Goal: Navigation & Orientation: Find specific page/section

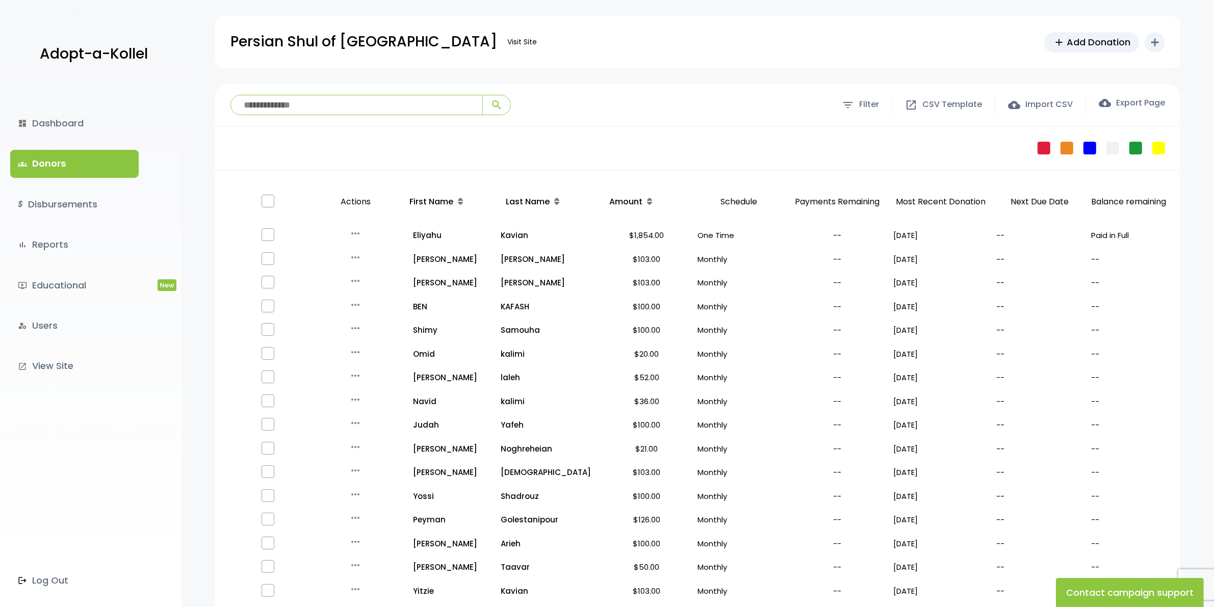
click at [65, 157] on link "groups Donors" at bounding box center [74, 164] width 129 height 28
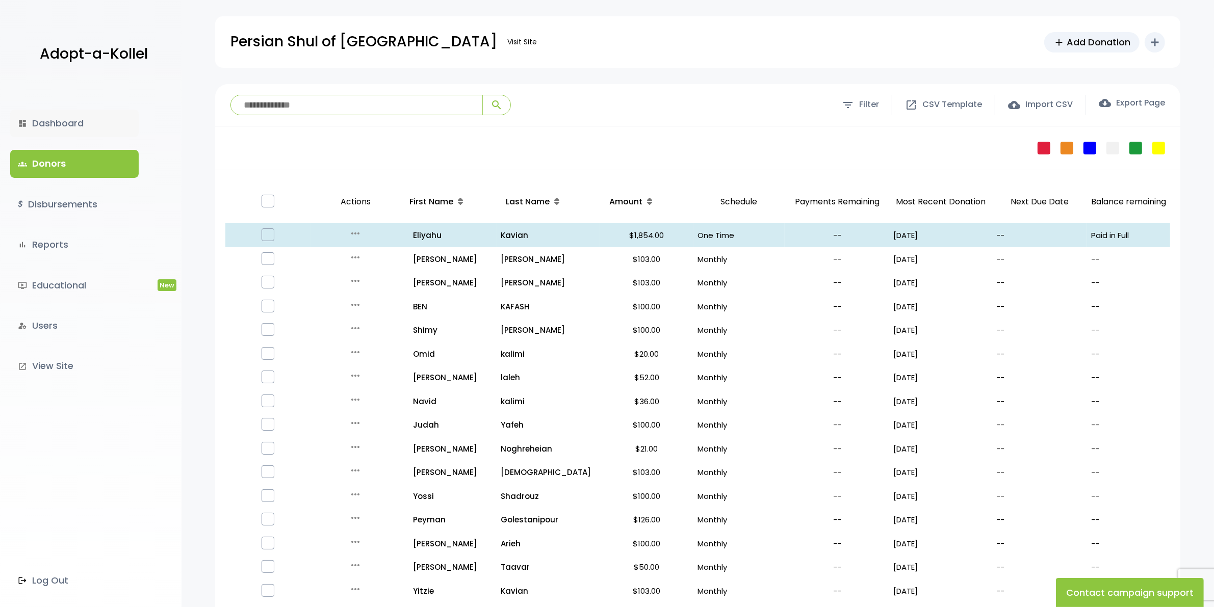
click at [64, 123] on link "dashboard Dashboard" at bounding box center [74, 124] width 129 height 28
